Goal: Communication & Community: Answer question/provide support

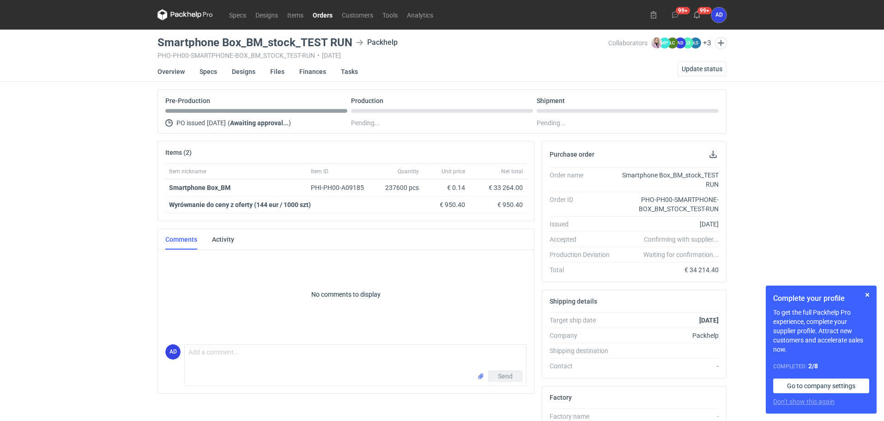
click at [318, 17] on link "Orders" at bounding box center [322, 14] width 29 height 11
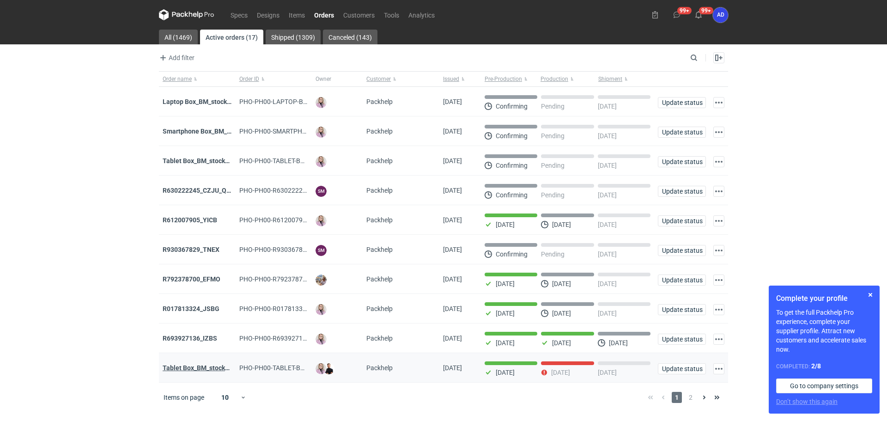
click at [203, 371] on strong "Tablet Box_BM_stock_TEST RUN" at bounding box center [211, 367] width 96 height 7
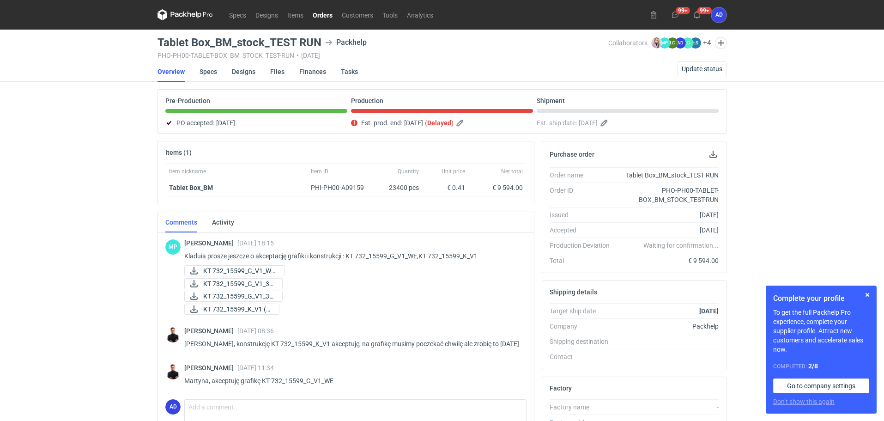
scroll to position [46, 0]
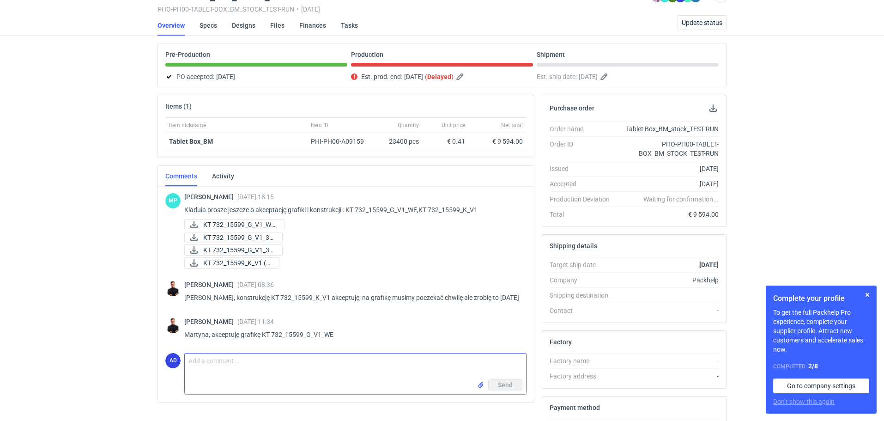
click at [202, 358] on textarea "Comment message" at bounding box center [355, 366] width 341 height 26
type textarea "Dzień dobry, obecnie mamy nakład w ilości 14035sztuk."
